Goal: Information Seeking & Learning: Learn about a topic

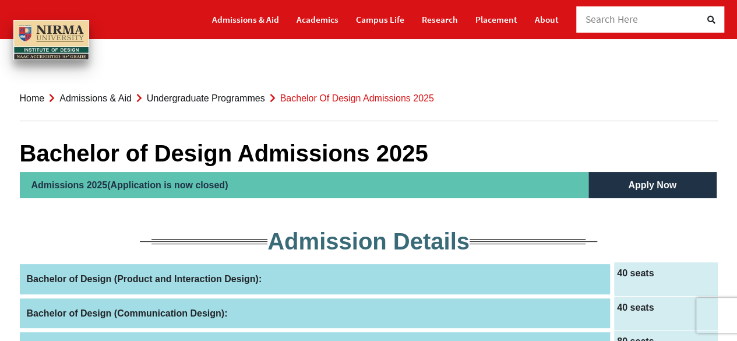
click at [83, 281] on th "Bachelor of Design (Product and Interaction Design):" at bounding box center [316, 279] width 593 height 34
click at [184, 100] on link "Undergraduate Programmes" at bounding box center [206, 98] width 118 height 10
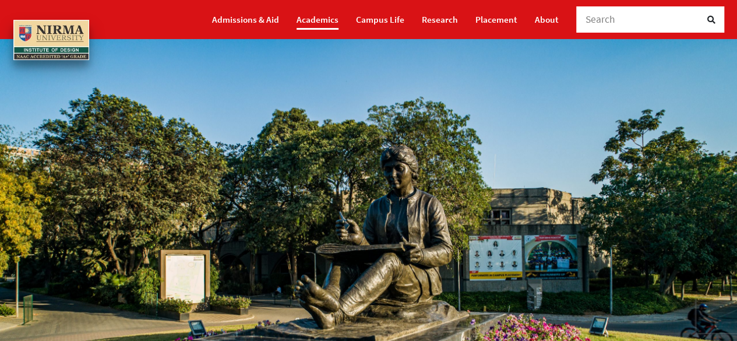
click at [319, 20] on link "Academics" at bounding box center [318, 19] width 42 height 20
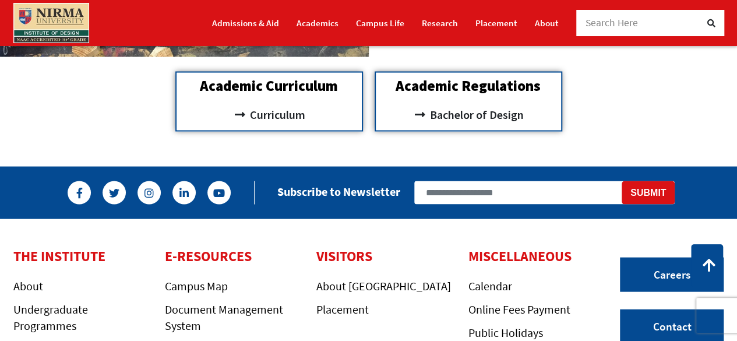
scroll to position [1108, 0]
